Goal: Check status

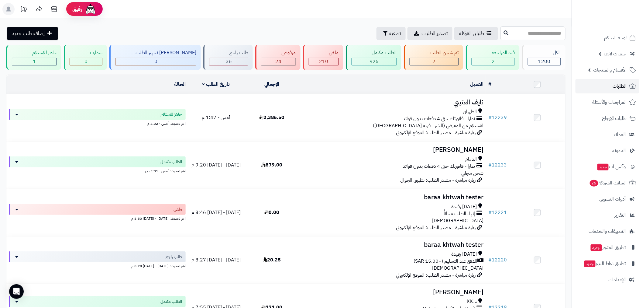
click at [615, 86] on span "الطلبات" at bounding box center [620, 86] width 14 height 9
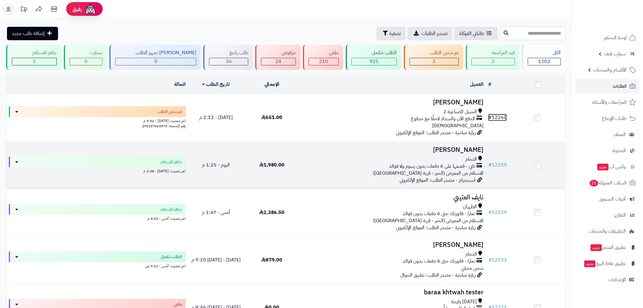
click at [496, 115] on link "# 12260" at bounding box center [498, 117] width 19 height 7
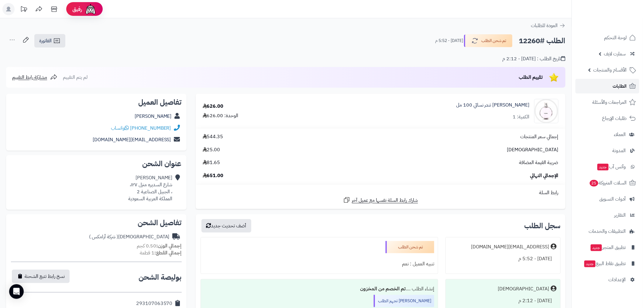
click at [619, 88] on span "الطلبات" at bounding box center [620, 86] width 14 height 9
